Goal: Browse casually

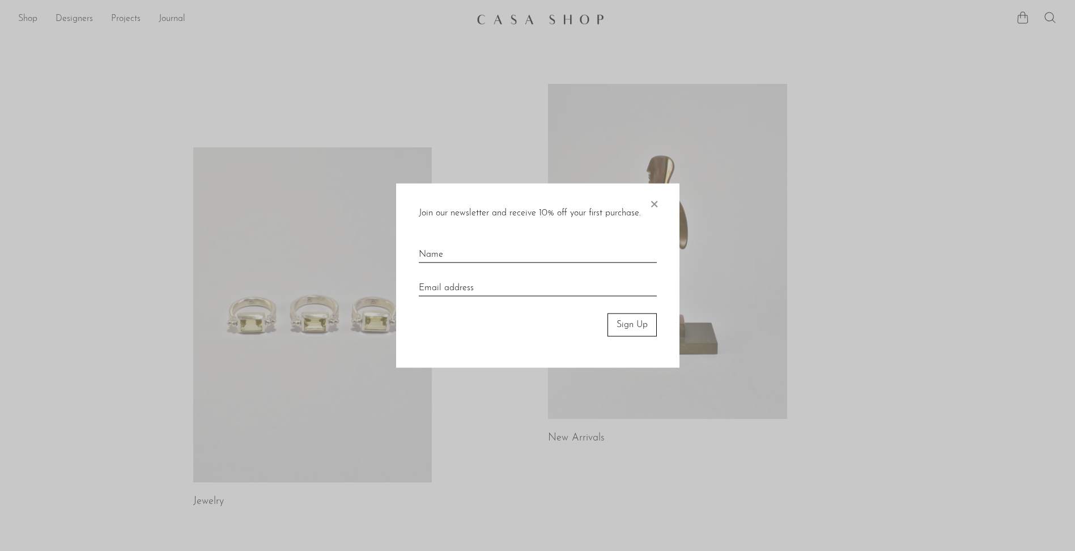
click at [652, 203] on span "×" at bounding box center [653, 202] width 11 height 36
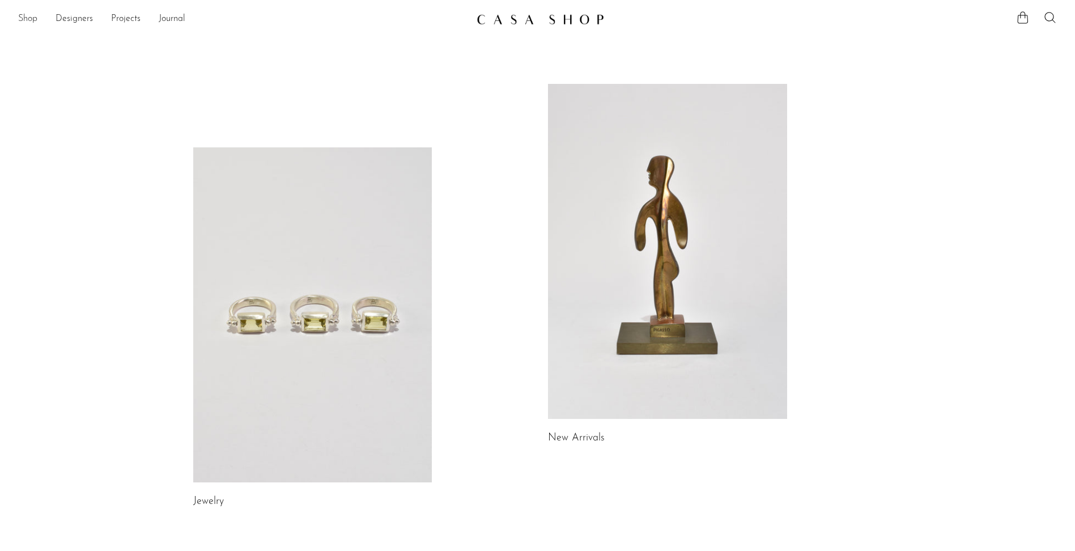
click at [23, 16] on link "Shop" at bounding box center [27, 19] width 19 height 15
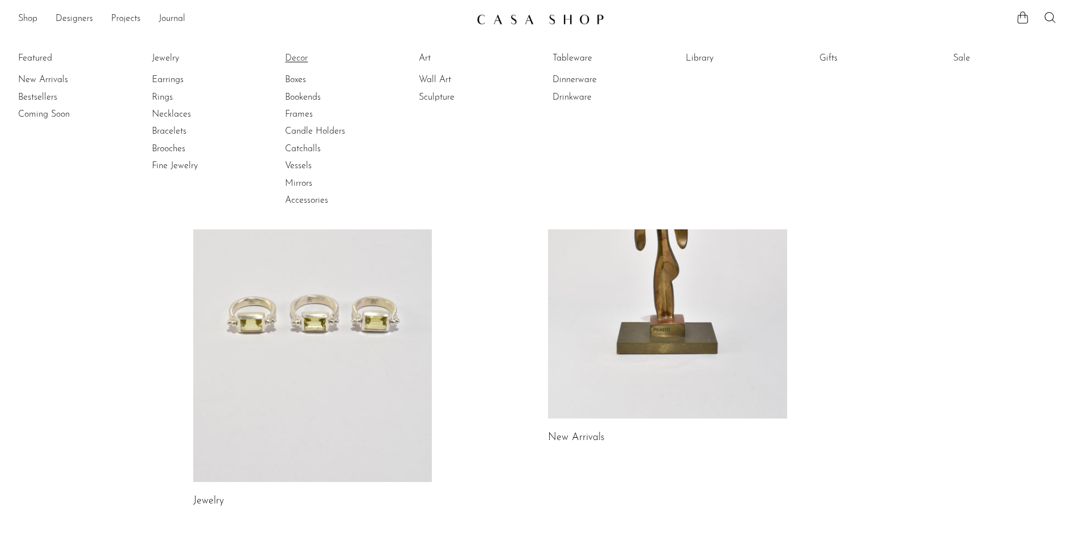
click at [294, 57] on link "Decor" at bounding box center [327, 58] width 85 height 12
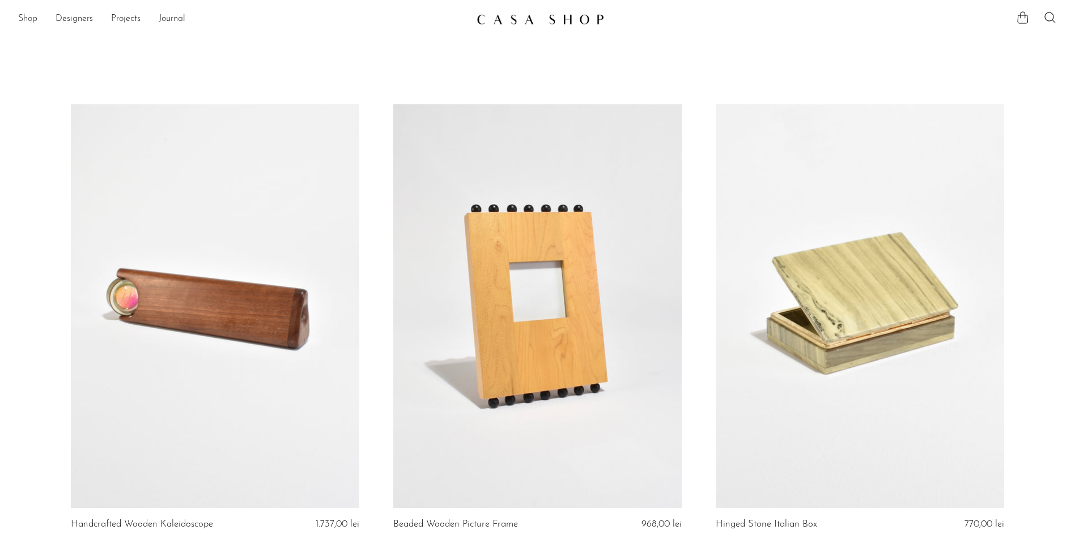
click at [25, 12] on link "Shop" at bounding box center [27, 19] width 19 height 15
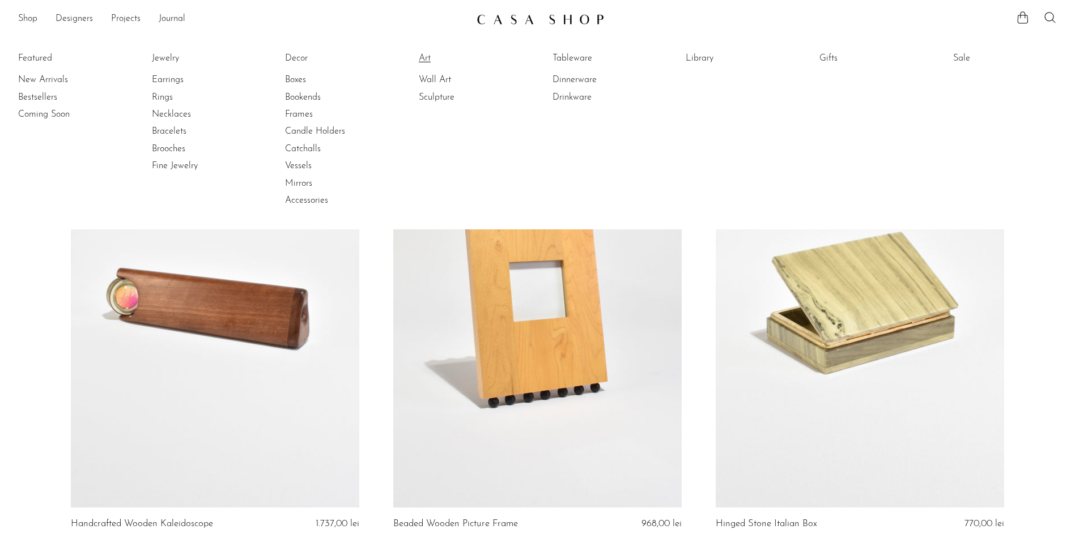
click at [428, 56] on link "Art" at bounding box center [461, 58] width 85 height 12
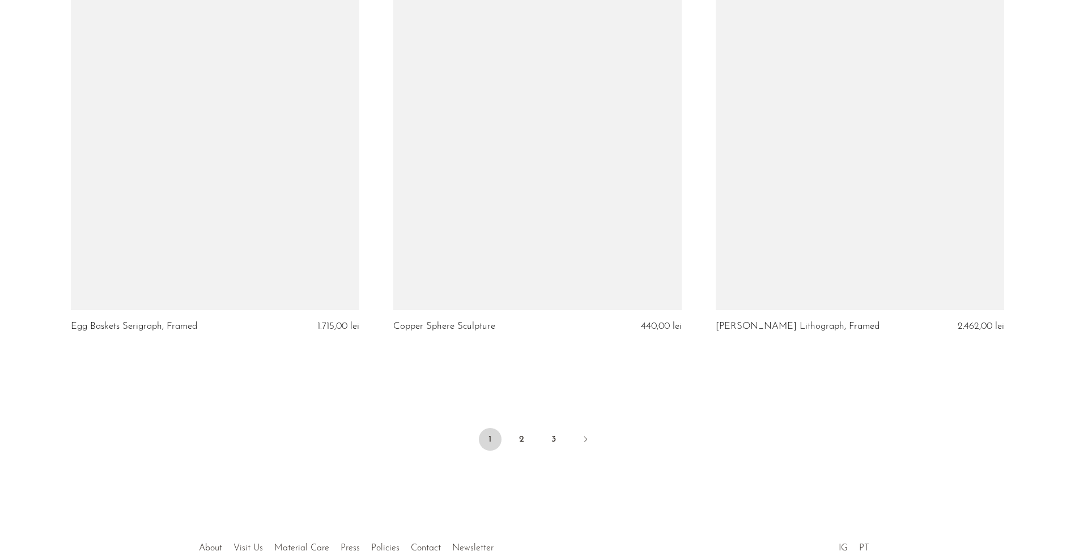
scroll to position [5266, 0]
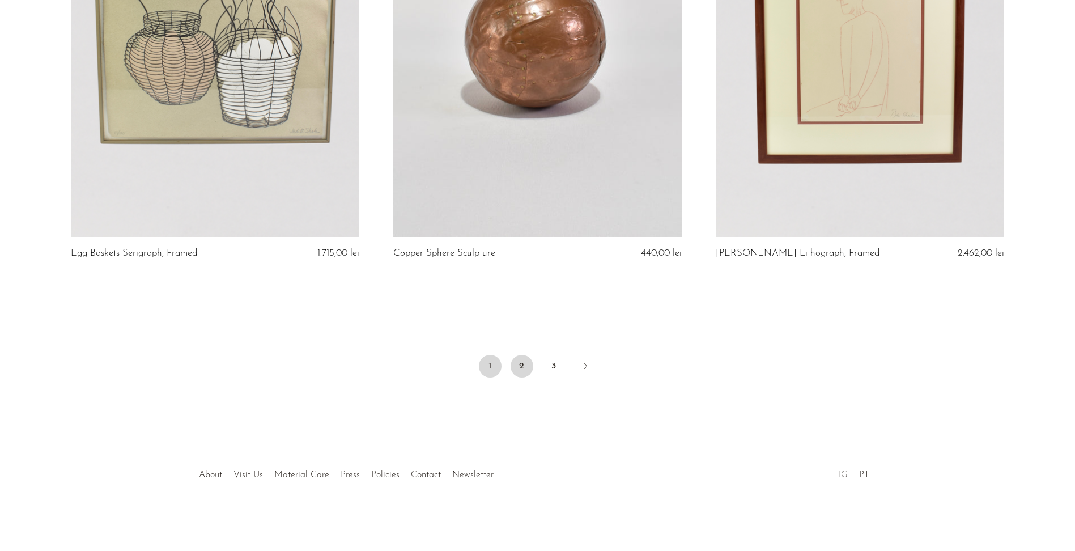
click at [521, 375] on link "2" at bounding box center [522, 366] width 23 height 23
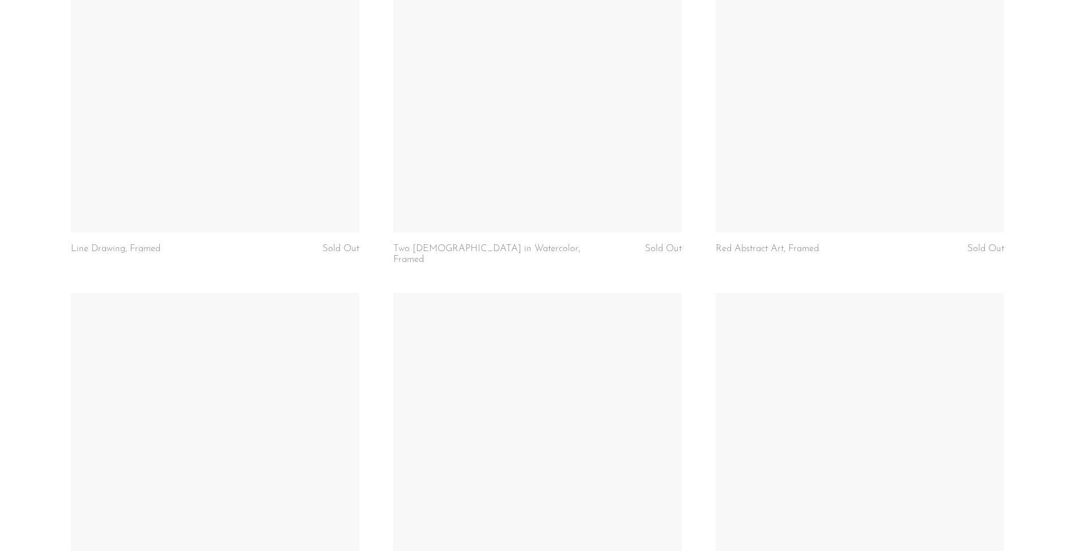
scroll to position [3798, 0]
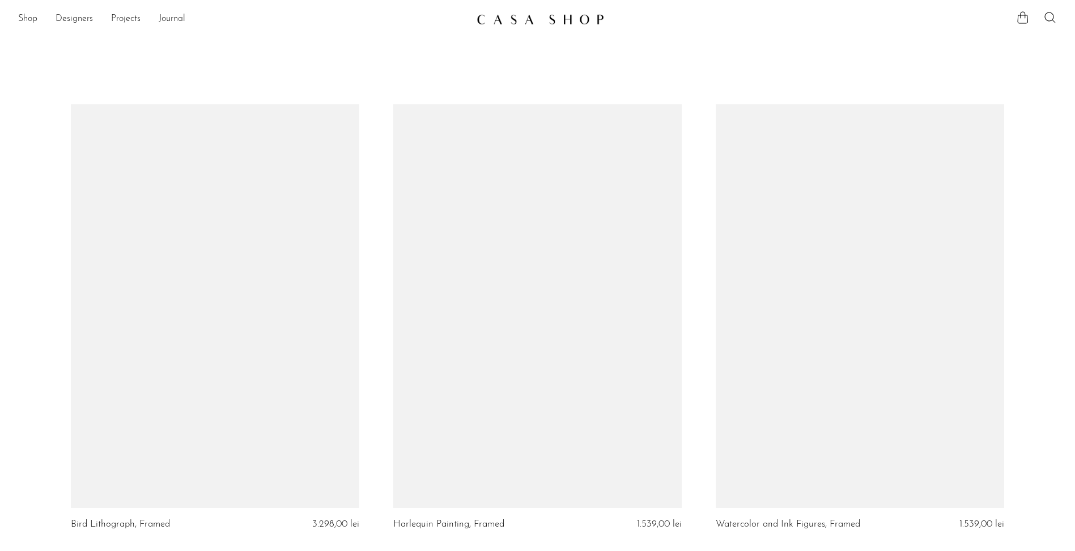
scroll to position [5266, 0]
